Goal: Complete application form: Complete application form

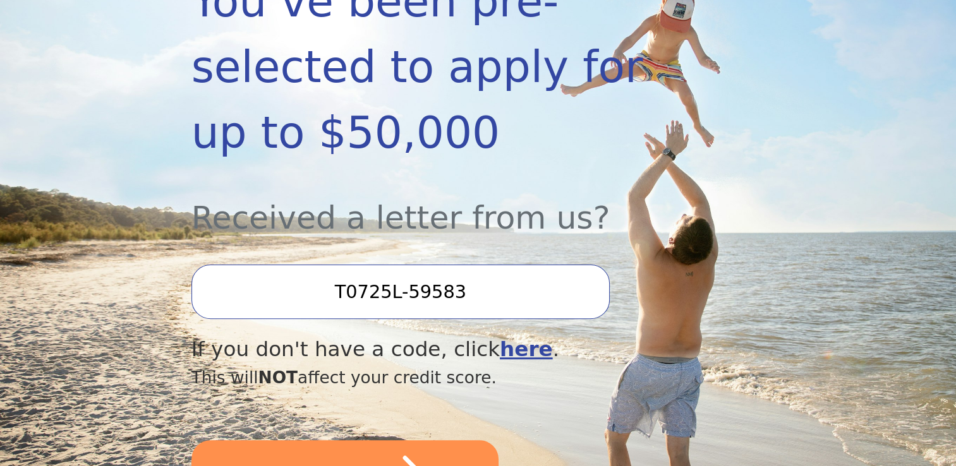
scroll to position [379, 0]
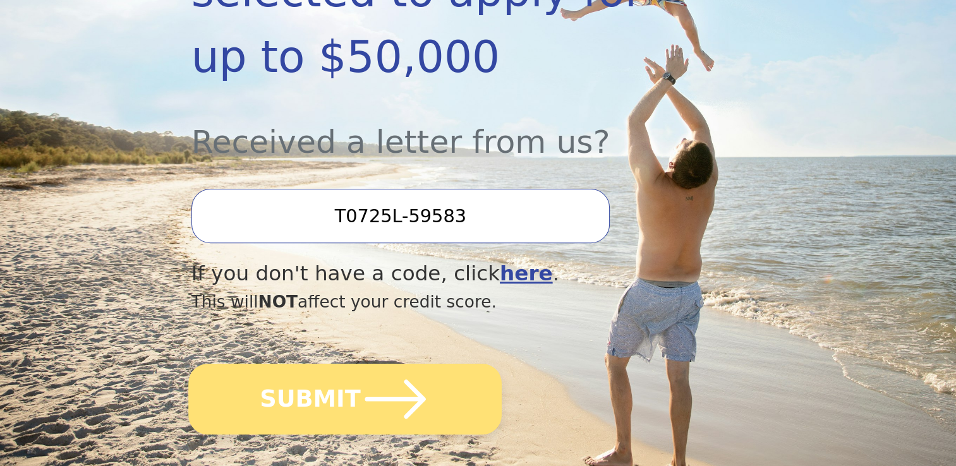
click at [377, 365] on icon "submit" at bounding box center [395, 400] width 70 height 70
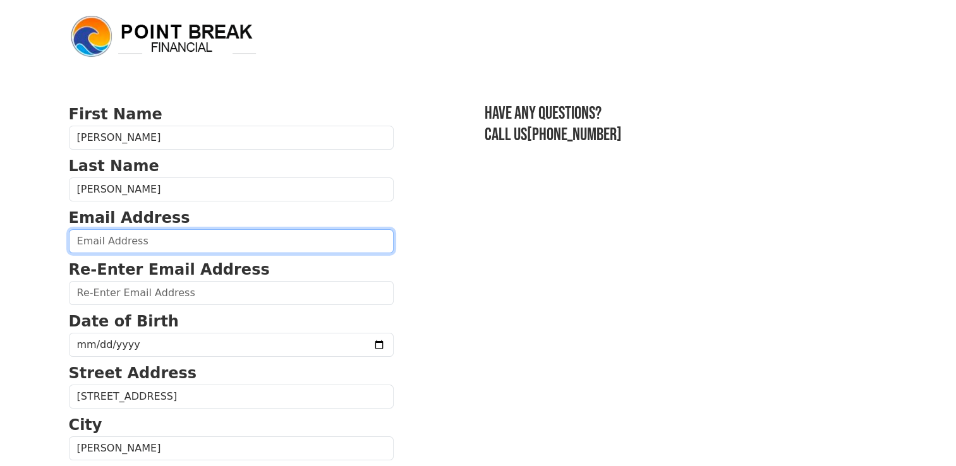
click at [169, 234] on input "email" at bounding box center [231, 241] width 325 height 24
type input "jennvan2007@gmail.com"
type input "(732) 320-0458"
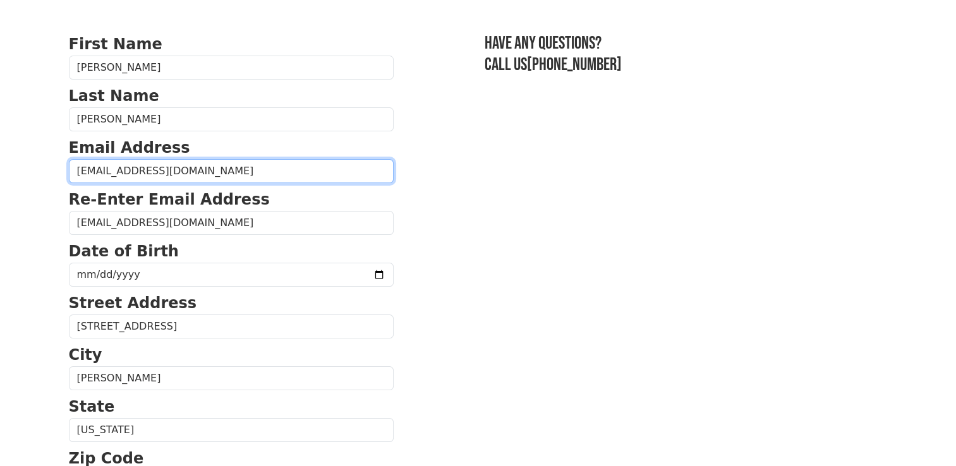
scroll to position [92, 0]
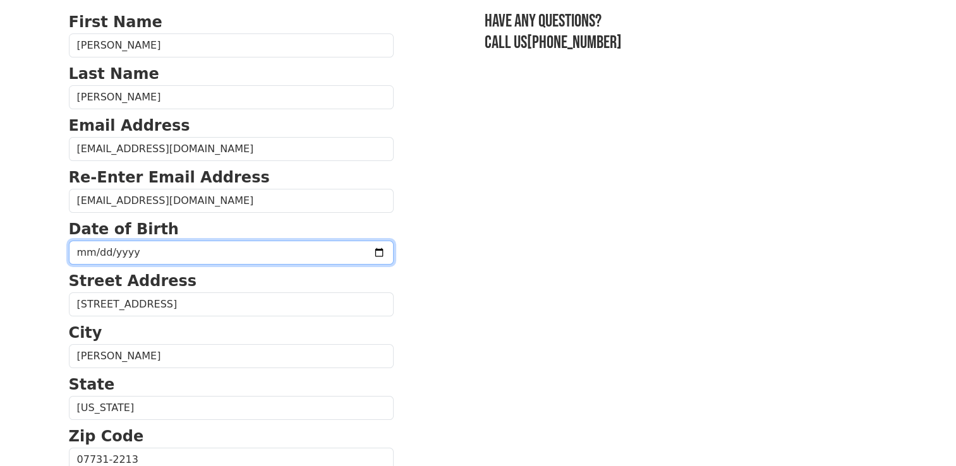
click at [174, 245] on input "date" at bounding box center [231, 253] width 325 height 24
type input "1981-04-24"
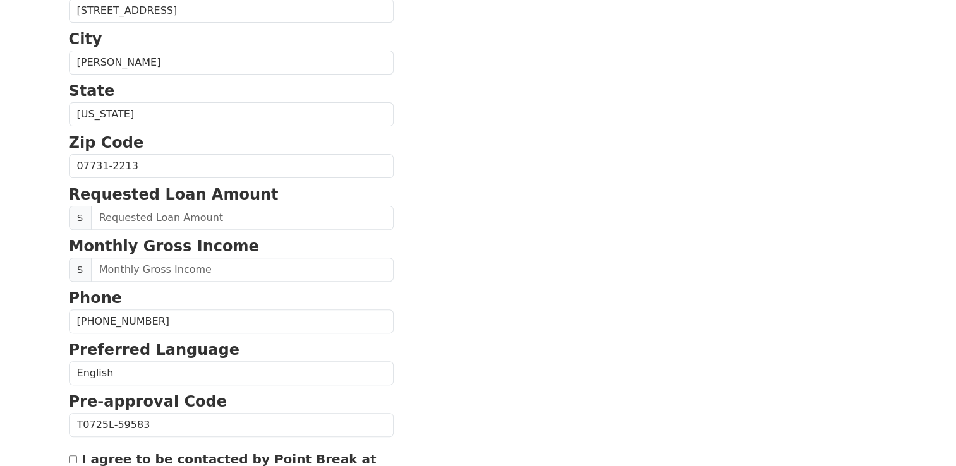
scroll to position [408, 0]
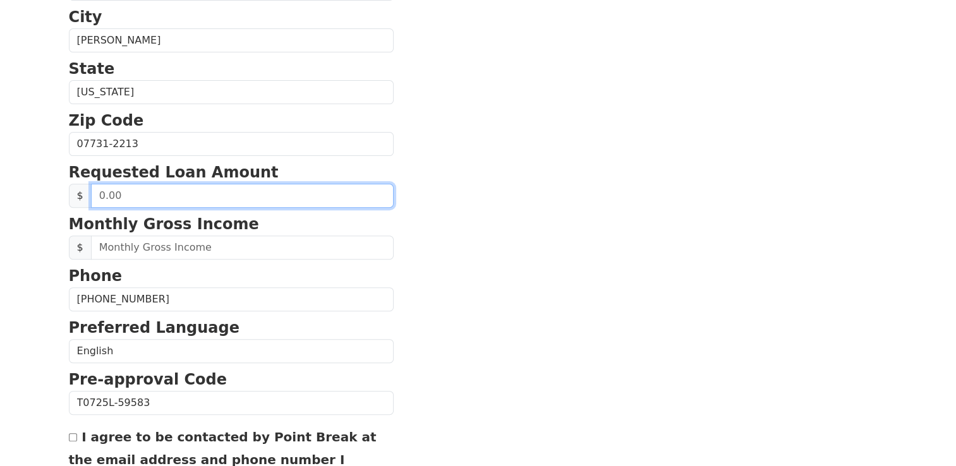
click at [223, 189] on input "text" at bounding box center [242, 196] width 303 height 24
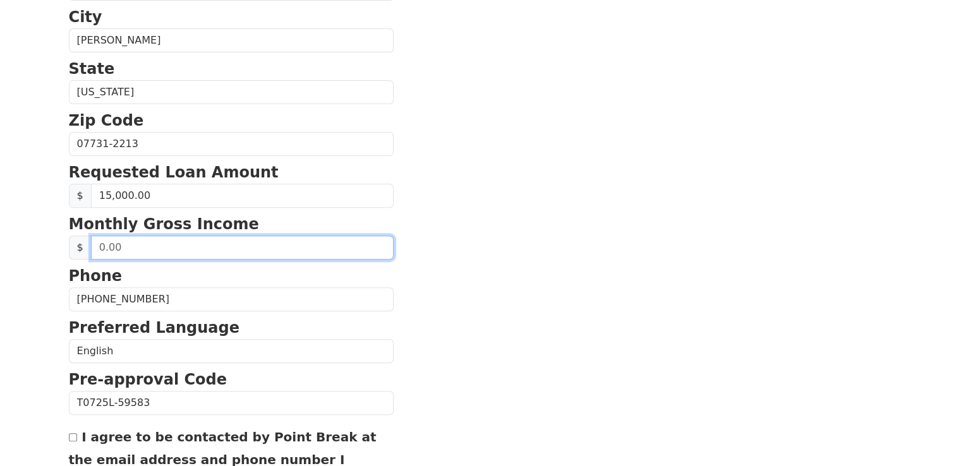
click at [241, 246] on input "text" at bounding box center [242, 248] width 303 height 24
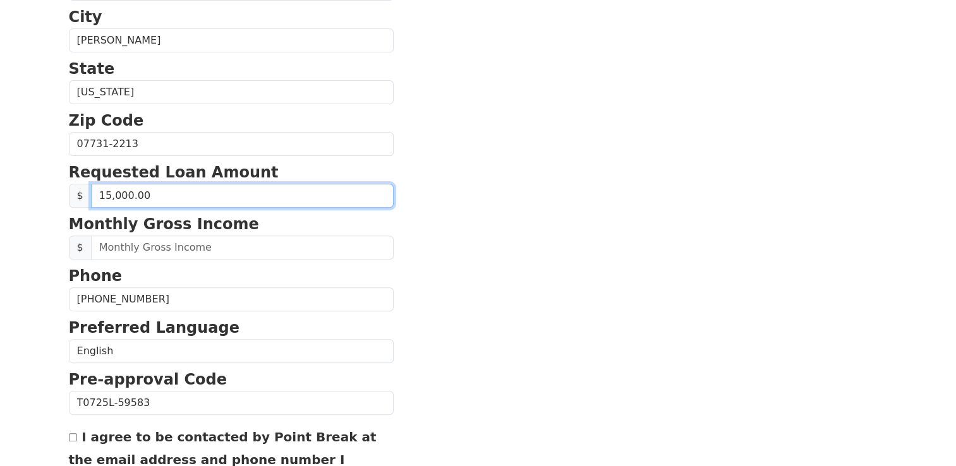
drag, startPoint x: 202, startPoint y: 195, endPoint x: 71, endPoint y: 214, distance: 132.2
click at [71, 214] on form "First Name Jennifer Last Name Vangorden Email Address jennvan2007@gmail.com Re-…" at bounding box center [231, 145] width 325 height 901
type input "10,000.00"
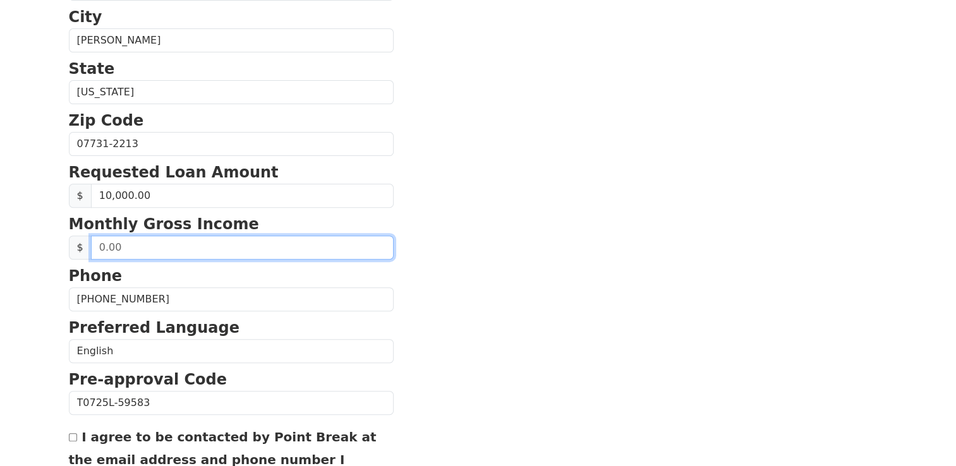
click at [146, 253] on input "text" at bounding box center [242, 248] width 303 height 24
type input "6,500.00"
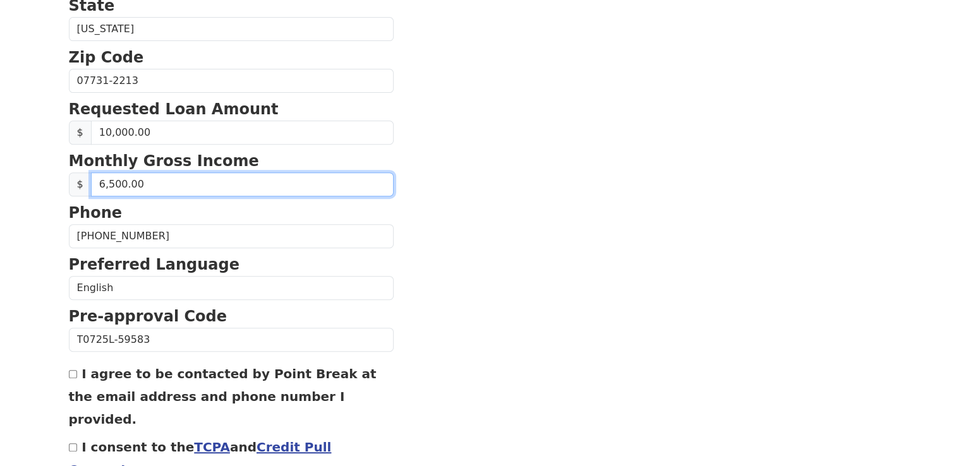
scroll to position [535, 0]
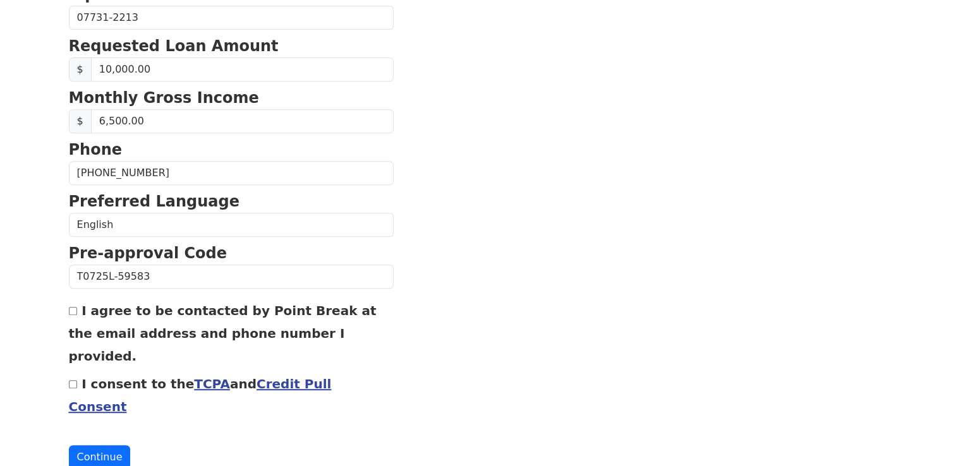
click at [73, 307] on input "I agree to be contacted by Point Break at the email address and phone number I …" at bounding box center [73, 311] width 8 height 8
checkbox input "false"
click at [69, 380] on input "I consent to the TCPA and Credit Pull Consent" at bounding box center [73, 384] width 8 height 8
checkbox input "true"
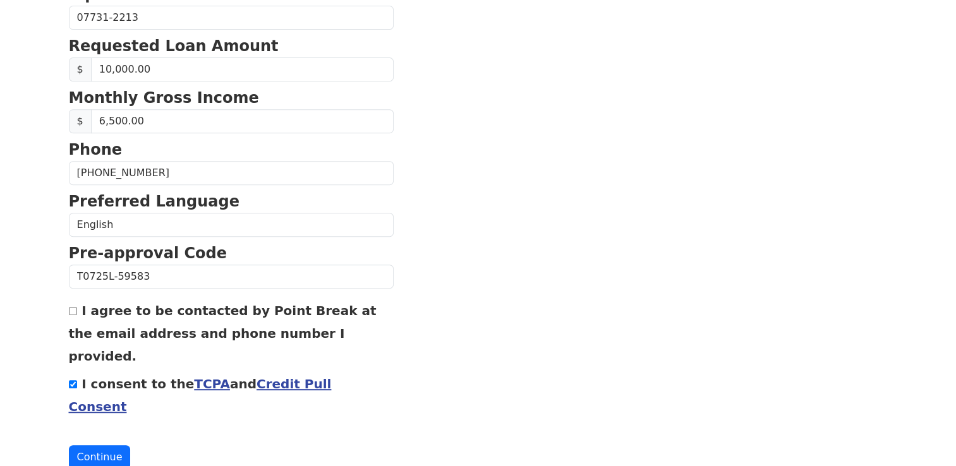
click at [76, 307] on input "I agree to be contacted by Point Break at the email address and phone number I …" at bounding box center [73, 311] width 8 height 8
checkbox input "true"
click at [81, 446] on button "Continue" at bounding box center [100, 458] width 62 height 24
